Goal: Navigation & Orientation: Find specific page/section

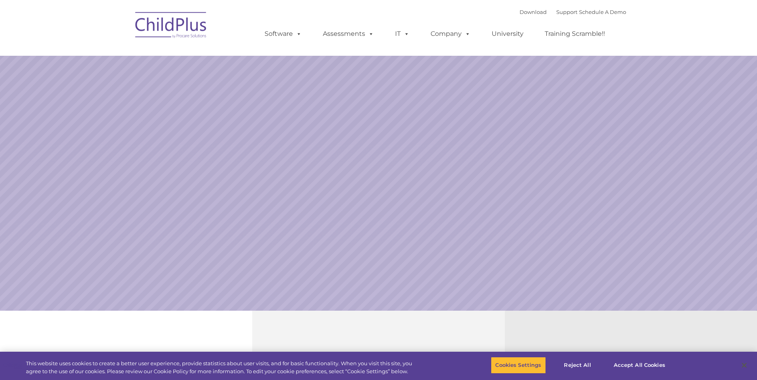
select select "MEDIUM"
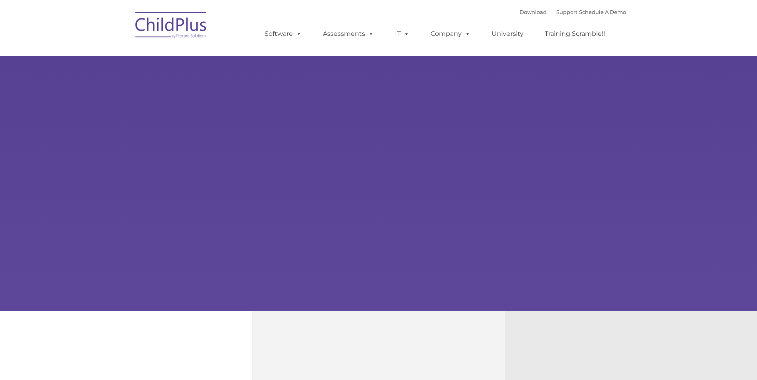
type input ""
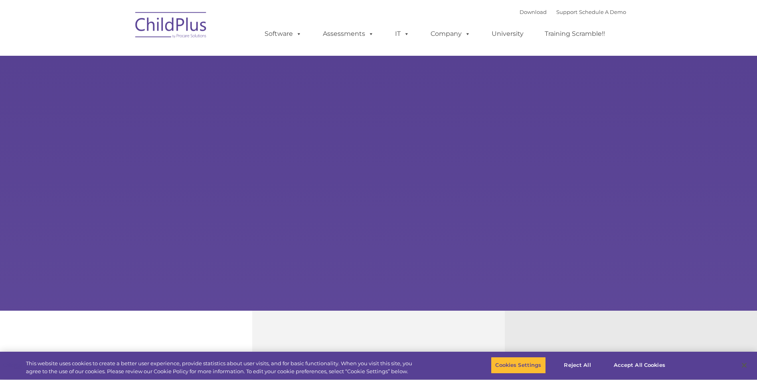
select select "MEDIUM"
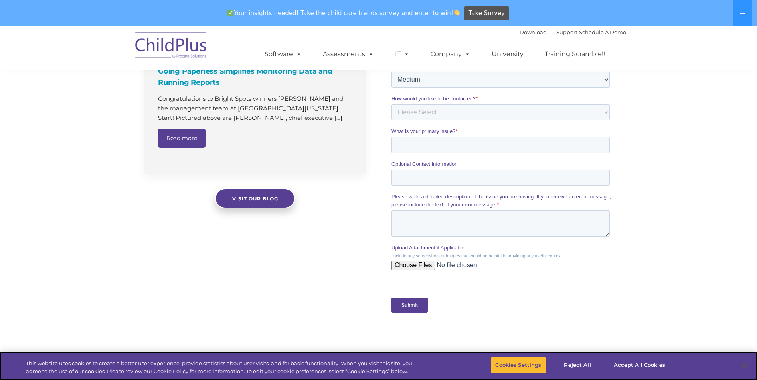
scroll to position [593, 0]
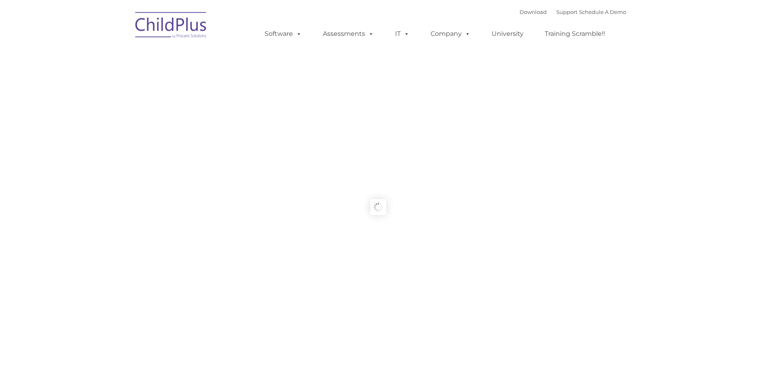
type input ""
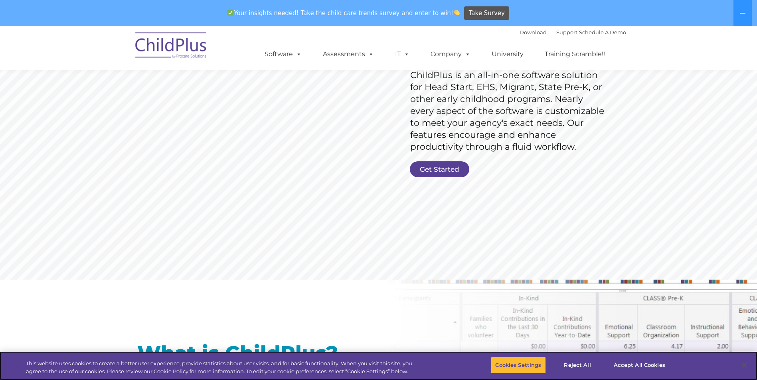
scroll to position [120, 0]
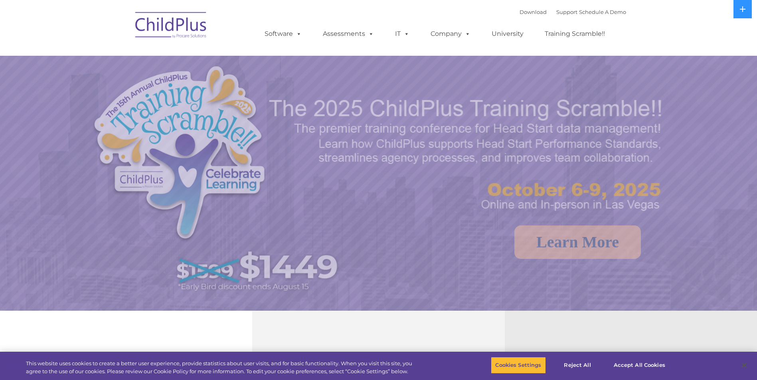
select select "MEDIUM"
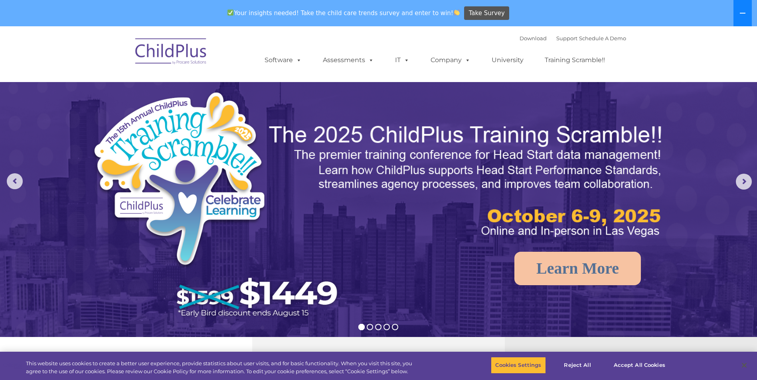
click at [745, 9] on button at bounding box center [742, 13] width 18 height 26
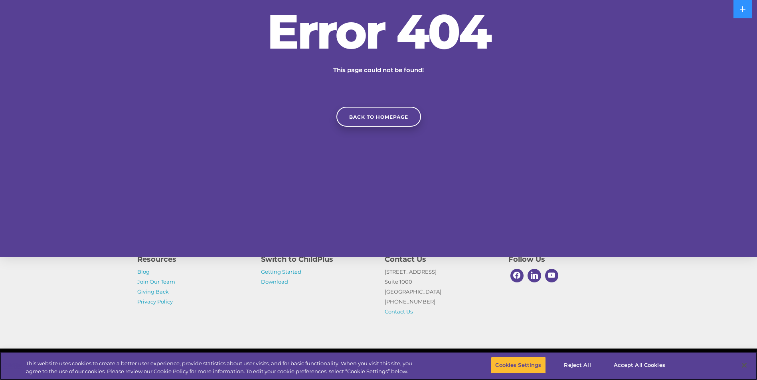
scroll to position [170, 0]
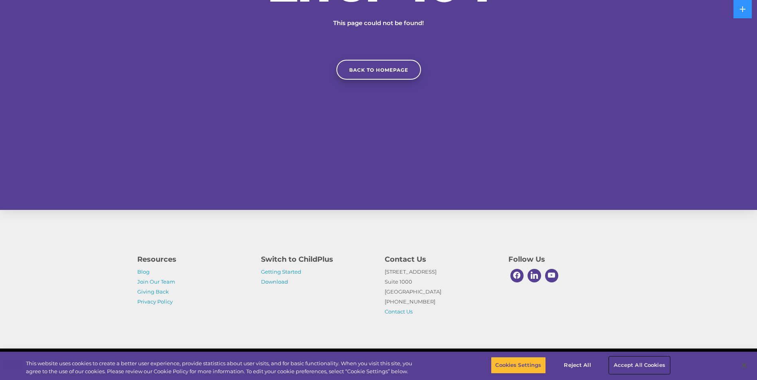
click at [637, 364] on button "Accept All Cookies" at bounding box center [639, 365] width 60 height 17
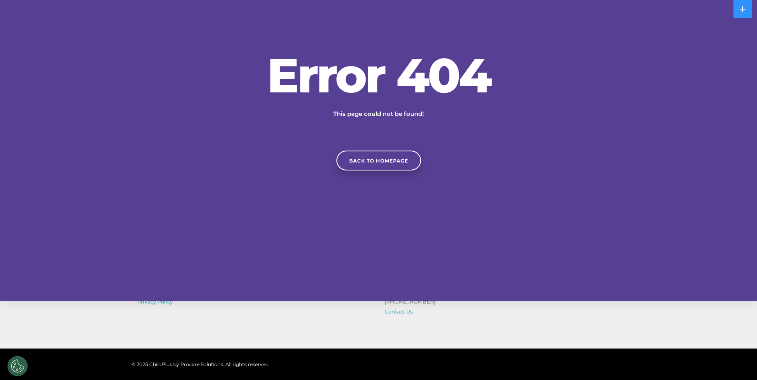
scroll to position [0, 0]
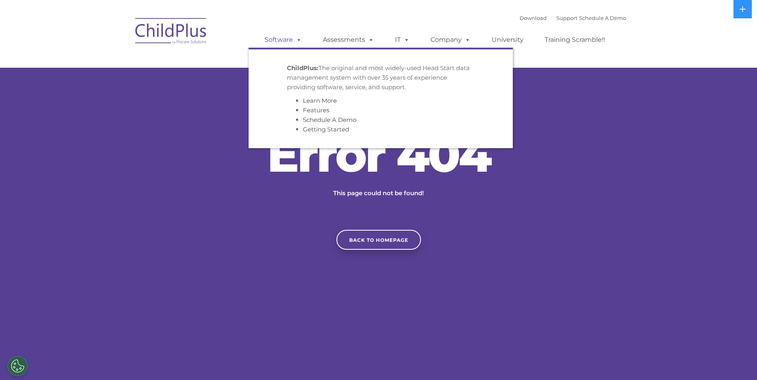
click at [294, 38] on span at bounding box center [297, 40] width 9 height 8
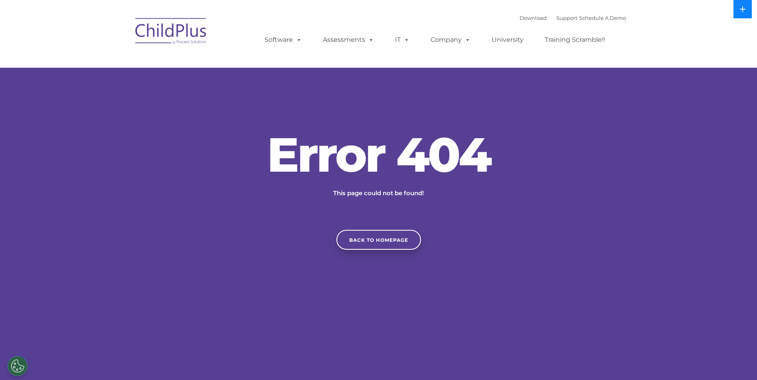
click at [740, 5] on button at bounding box center [742, 9] width 18 height 18
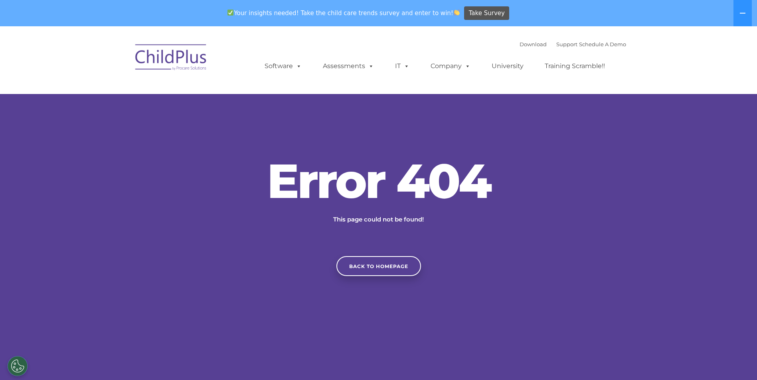
click at [633, 85] on nav "Download Support | Schedule A Demo  MENU MENU Software ChildPlus: The original…" at bounding box center [378, 60] width 757 height 68
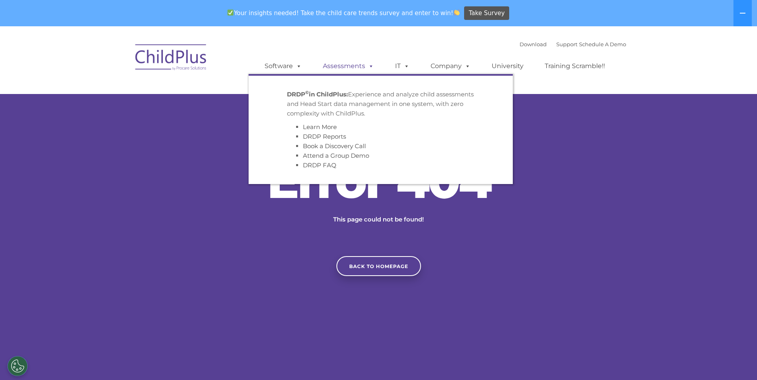
click at [357, 63] on link "Assessments" at bounding box center [348, 66] width 67 height 16
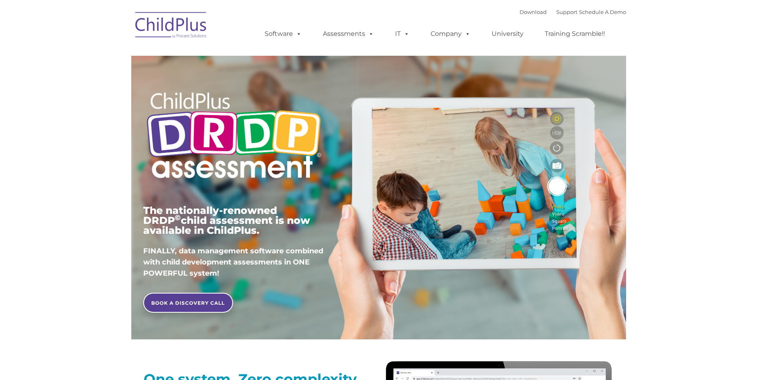
type input ""
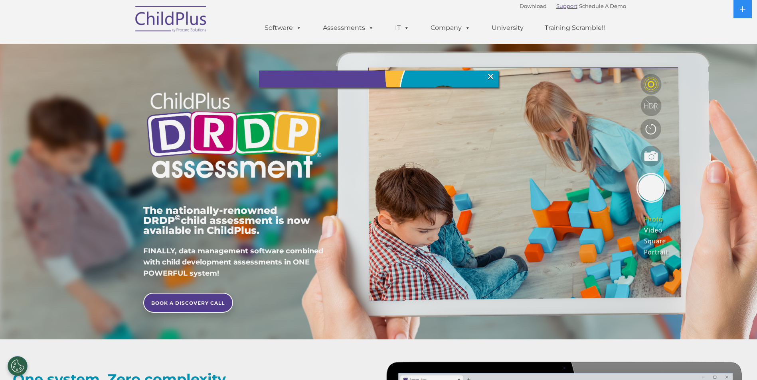
click at [551, 4] on div at bounding box center [378, 190] width 757 height 380
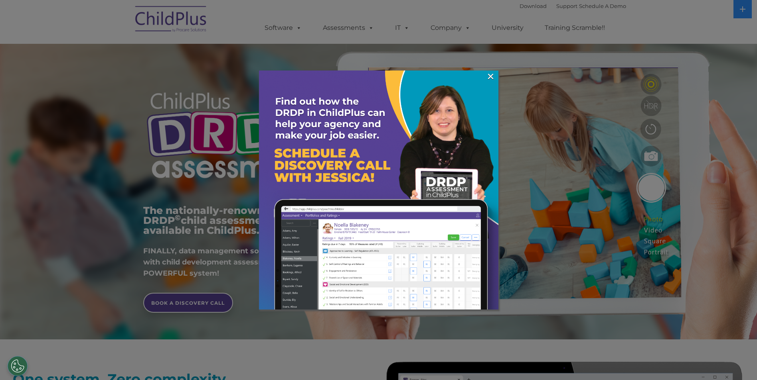
drag, startPoint x: 619, startPoint y: 302, endPoint x: 631, endPoint y: 309, distance: 13.2
click at [618, 302] on div at bounding box center [378, 190] width 757 height 380
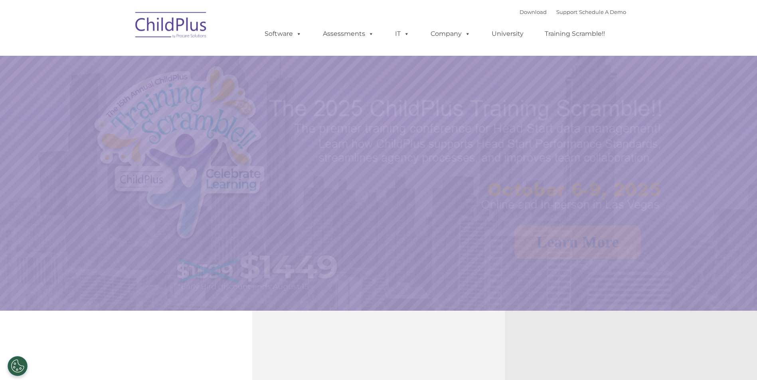
select select "MEDIUM"
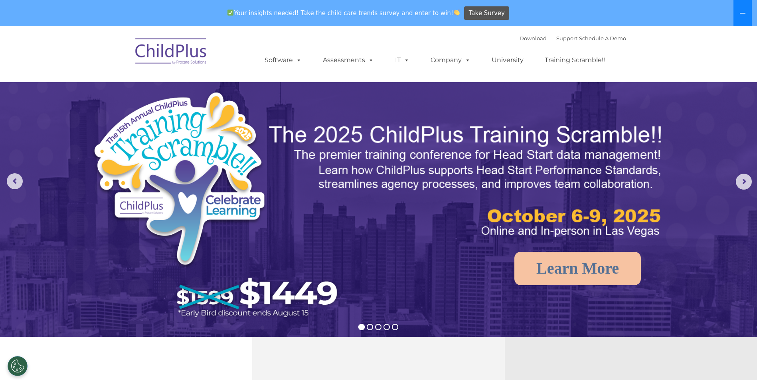
click at [737, 12] on button at bounding box center [742, 13] width 18 height 26
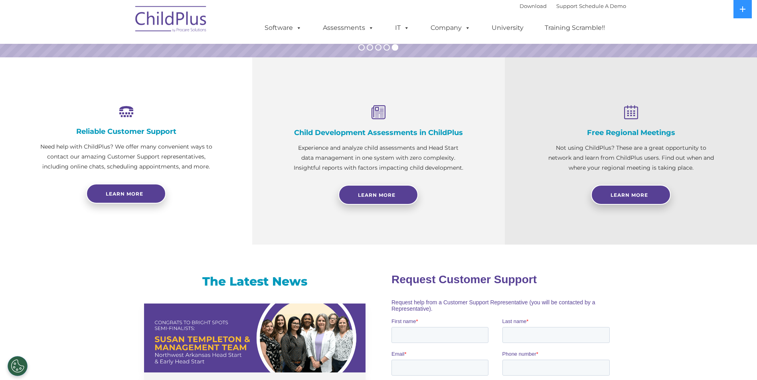
scroll to position [252, 0]
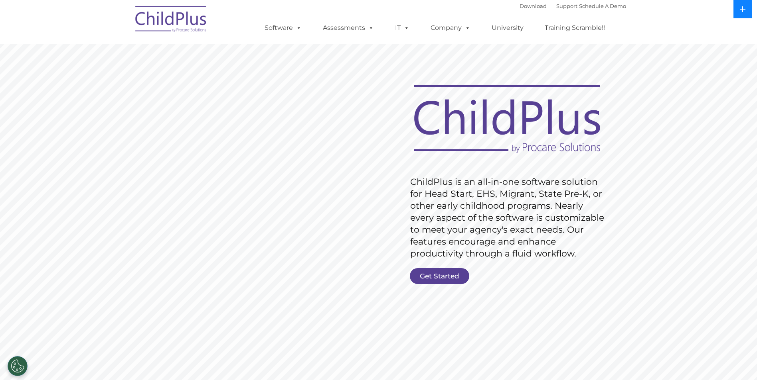
click at [741, 9] on icon at bounding box center [742, 9] width 6 height 6
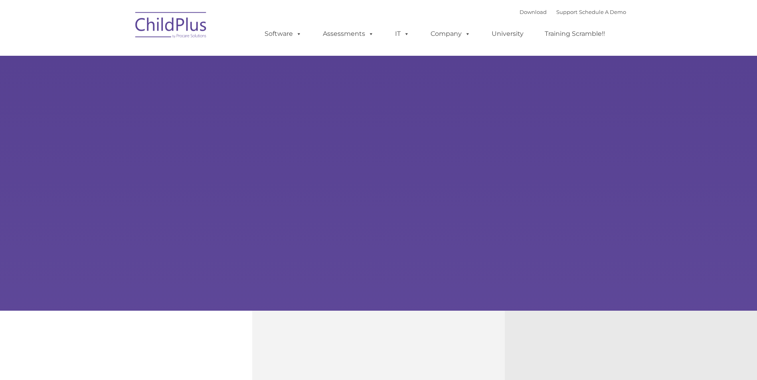
type input ""
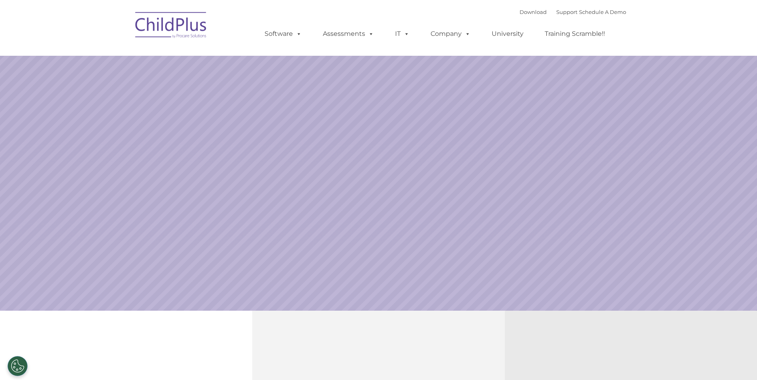
select select "MEDIUM"
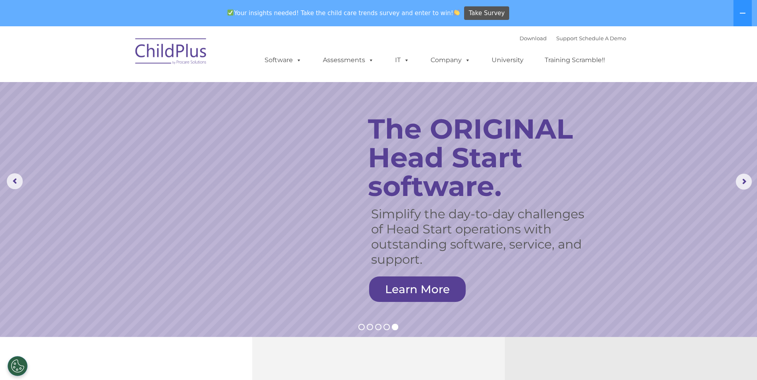
drag, startPoint x: 534, startPoint y: 3, endPoint x: 486, endPoint y: 95, distance: 103.8
click at [486, 95] on rs-slide "Simplify the day-to-day challenges of Head Start operations with outstanding so…" at bounding box center [378, 181] width 757 height 311
click at [189, 47] on img at bounding box center [171, 53] width 80 height 40
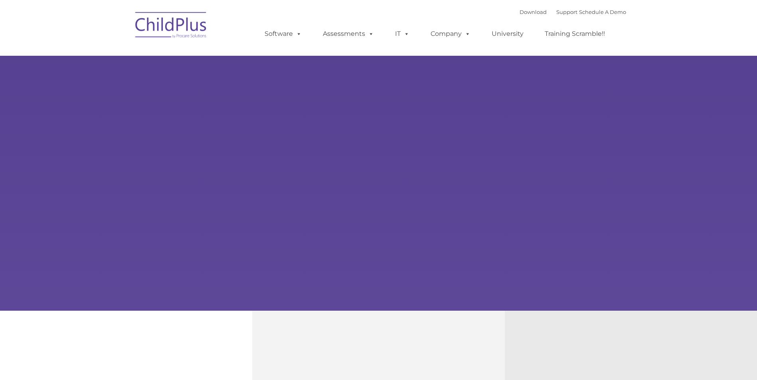
type input ""
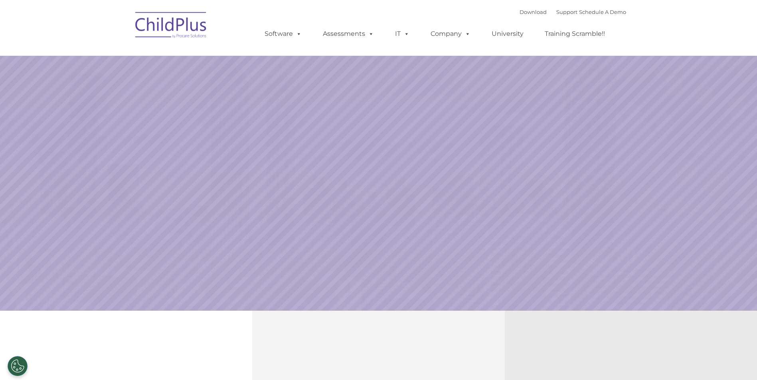
select select "MEDIUM"
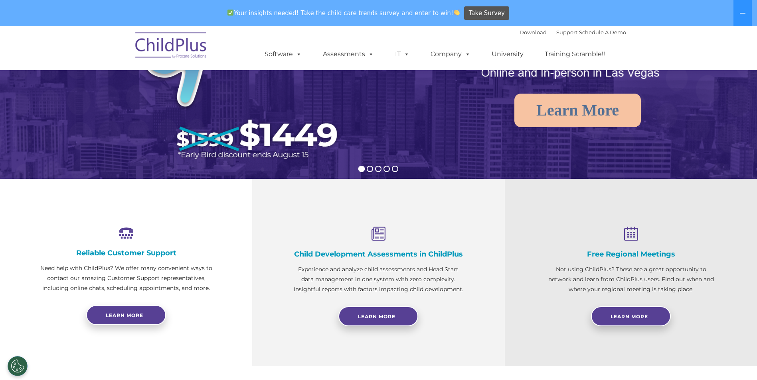
scroll to position [160, 0]
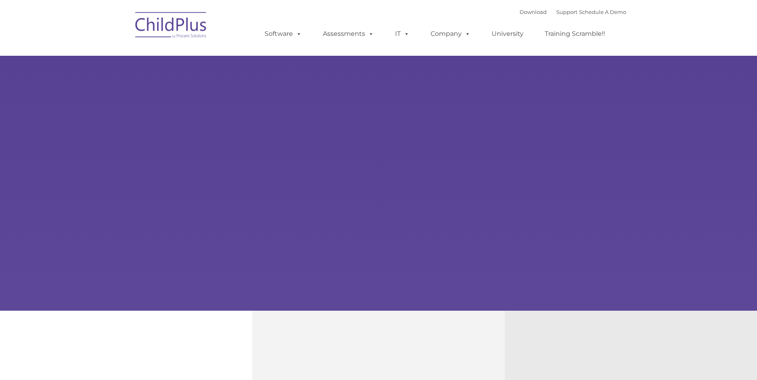
type input ""
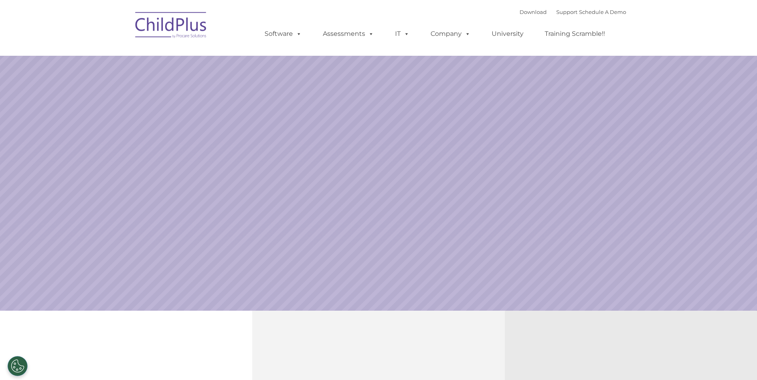
select select "MEDIUM"
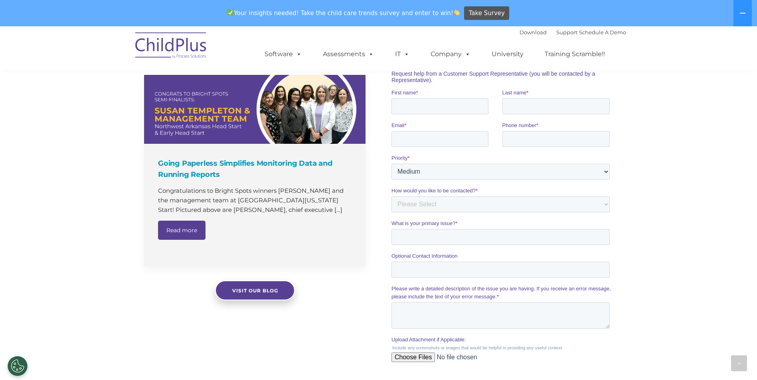
scroll to position [508, 0]
click at [188, 42] on img at bounding box center [171, 47] width 80 height 40
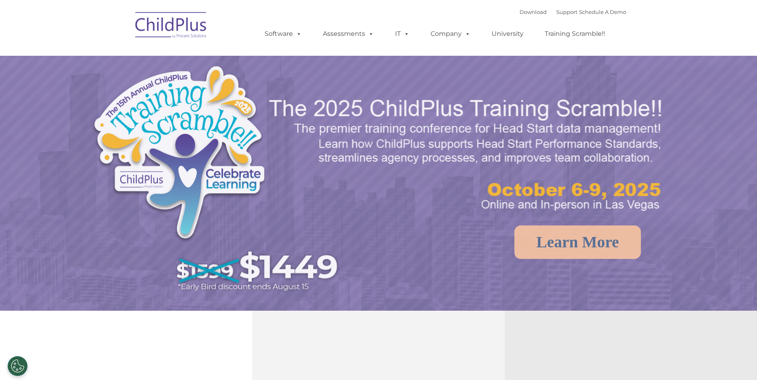
select select "MEDIUM"
